Goal: Register for event/course

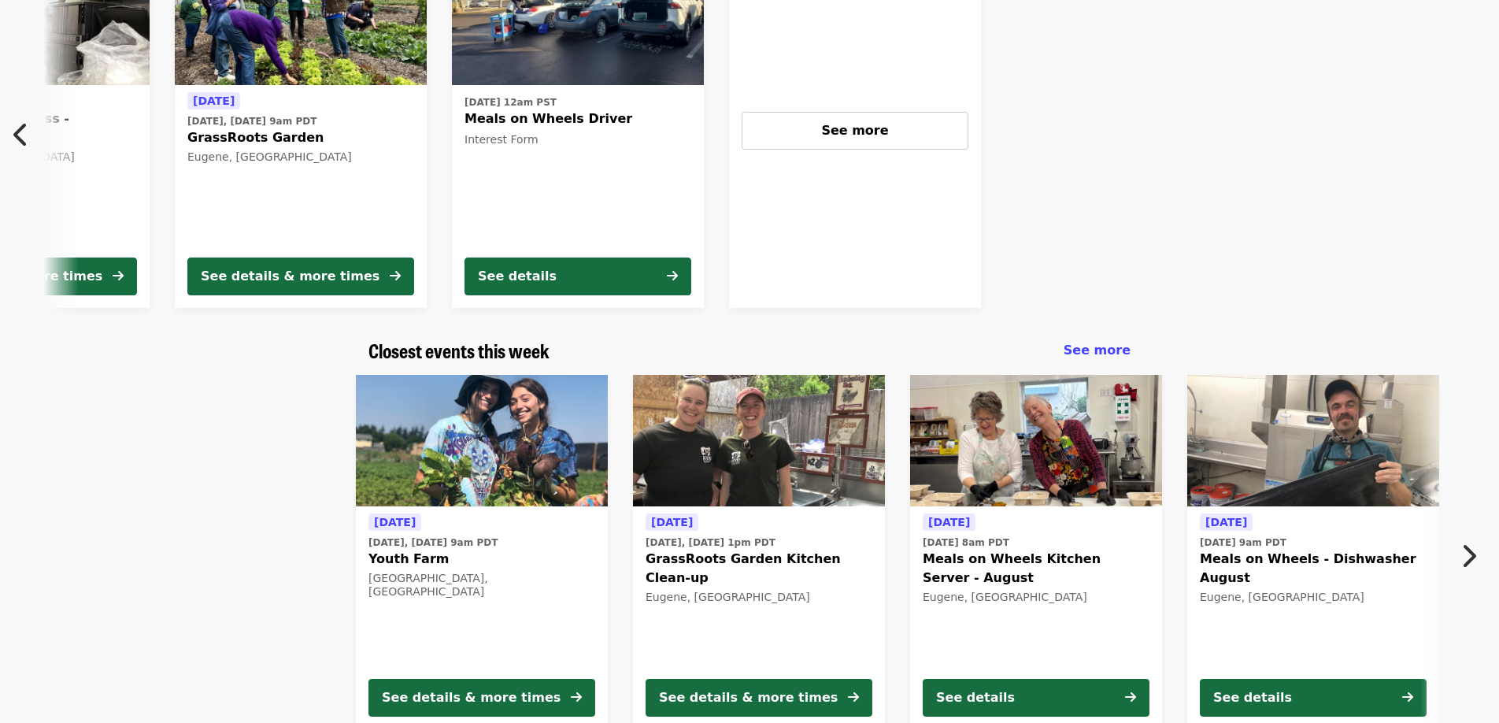
scroll to position [302, 0]
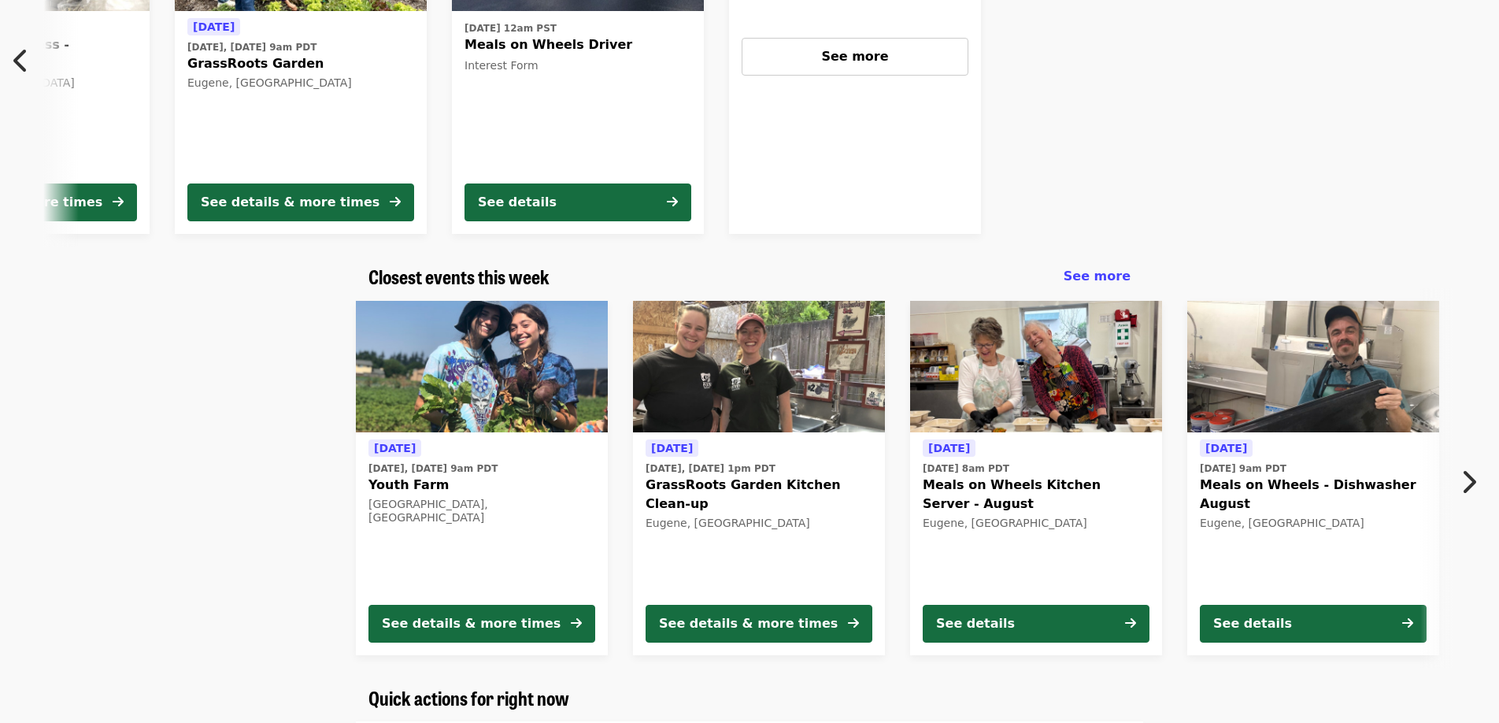
click at [774, 483] on span "GrassRoots Garden Kitchen Clean-up" at bounding box center [759, 495] width 227 height 38
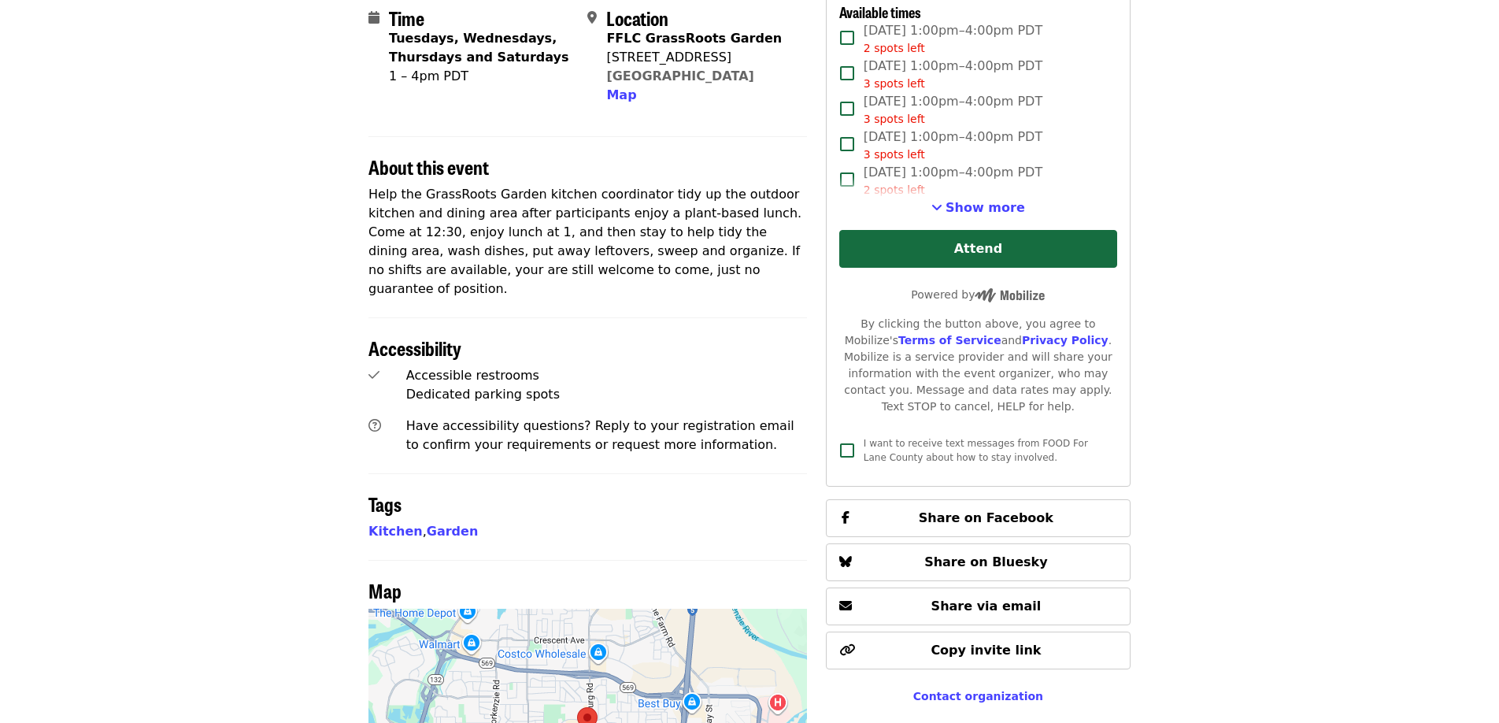
scroll to position [561, 0]
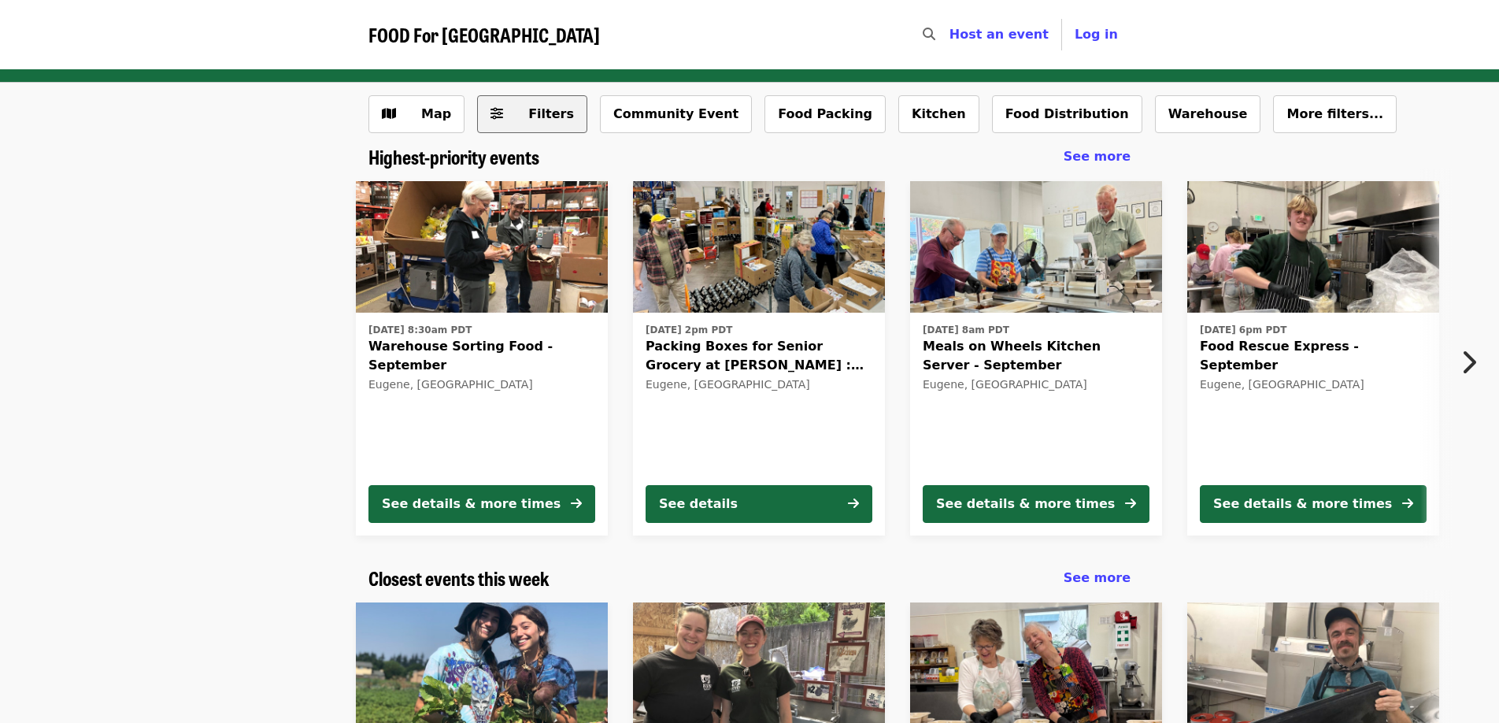
click at [493, 124] on button "Filters" at bounding box center [532, 114] width 110 height 38
